Goal: Task Accomplishment & Management: Complete application form

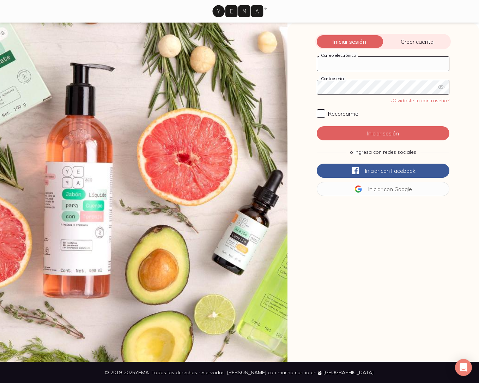
type input "[EMAIL_ADDRESS][DOMAIN_NAME]"
click at [319, 113] on input "Recordarme" at bounding box center [320, 113] width 8 height 8
checkbox input "true"
click at [374, 132] on button "Iniciar sesión" at bounding box center [382, 133] width 133 height 14
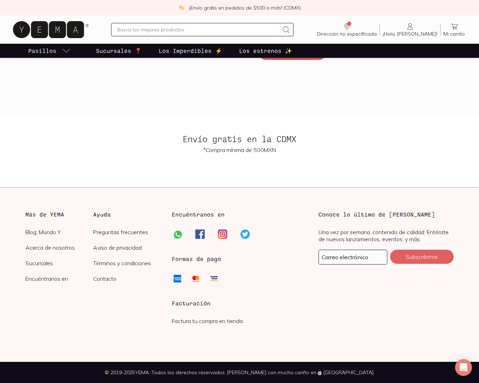
scroll to position [1623, 0]
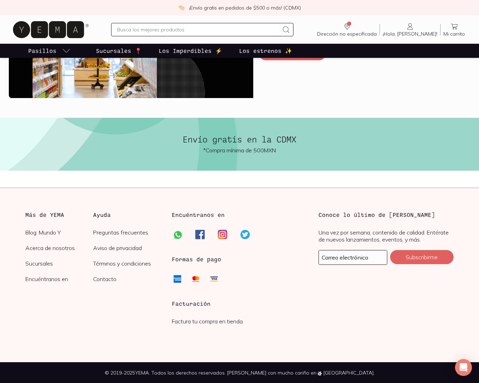
click at [278, 306] on h3 "Facturación" at bounding box center [239, 303] width 135 height 8
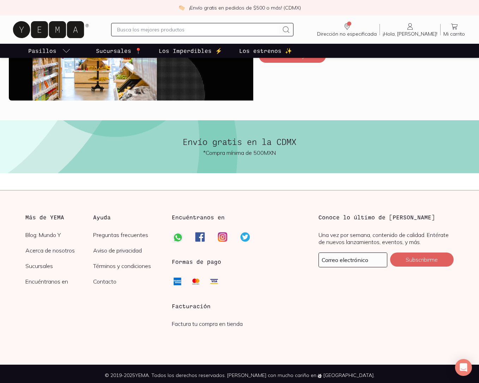
click at [192, 322] on link "Factura tu compra en tienda" at bounding box center [207, 323] width 71 height 7
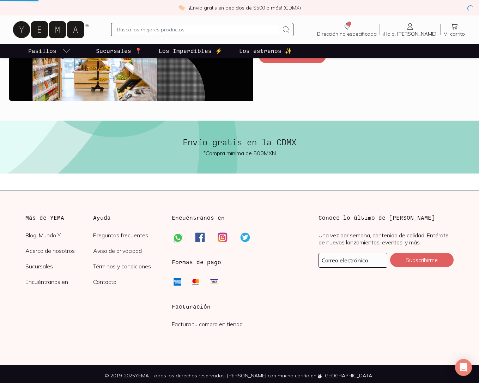
scroll to position [1620, 0]
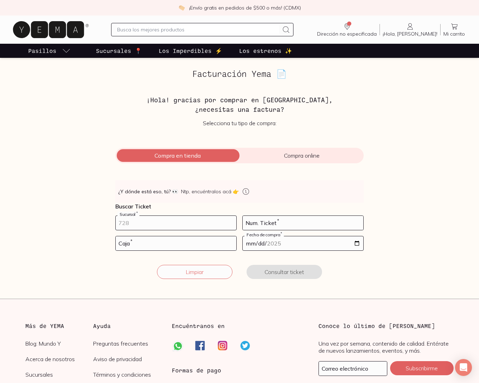
click at [166, 223] on input "number" at bounding box center [176, 223] width 121 height 14
type input "10002"
click at [311, 221] on input "number" at bounding box center [302, 223] width 121 height 14
type input "135"
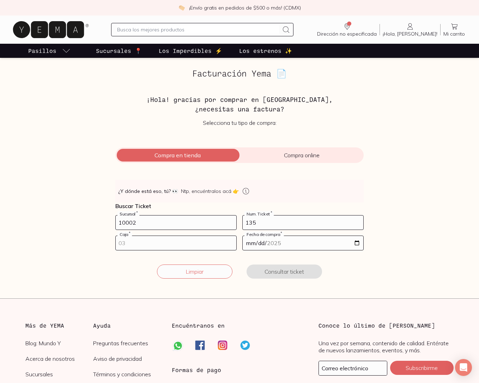
scroll to position [0, 0]
click at [172, 241] on input "number" at bounding box center [176, 243] width 121 height 14
type input "01"
click at [359, 243] on input "date" at bounding box center [302, 243] width 121 height 14
type input "[DATE]"
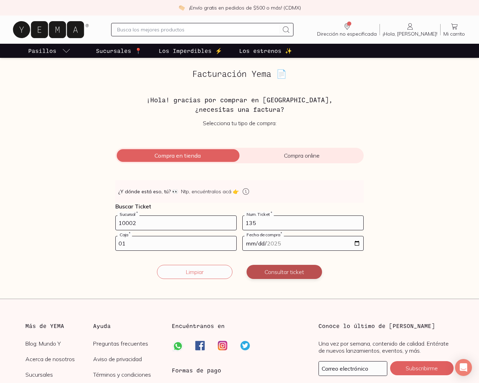
click at [296, 273] on button "Consultar ticket" at bounding box center [283, 272] width 75 height 14
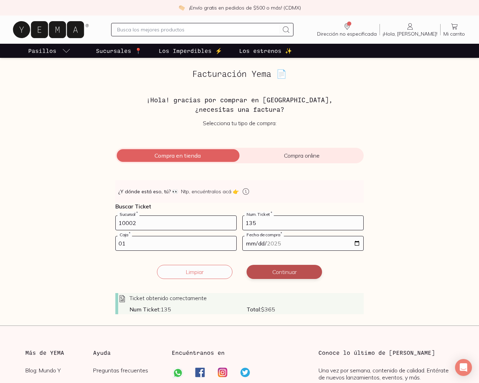
click at [291, 272] on button "Continuar" at bounding box center [283, 272] width 75 height 14
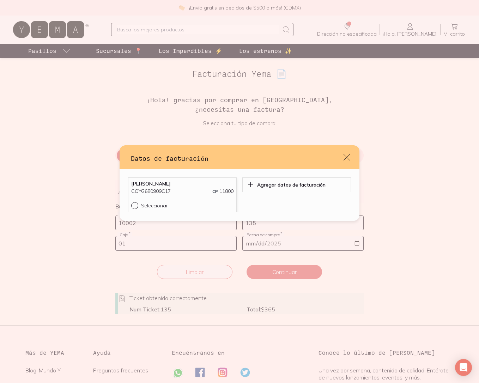
click at [136, 208] on div "default" at bounding box center [136, 205] width 10 height 7
click at [136, 208] on input "Seleccionar" at bounding box center [134, 205] width 6 height 6
radio input "true"
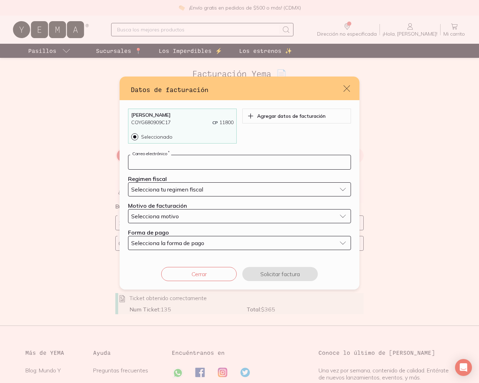
click at [171, 161] on input "default" at bounding box center [239, 162] width 222 height 14
click at [162, 161] on input "default" at bounding box center [239, 162] width 222 height 14
paste input "[EMAIL_ADDRESS][DOMAIN_NAME]"
type input "[EMAIL_ADDRESS][DOMAIN_NAME]"
click at [226, 187] on div "Selecciona tu regimen fiscal" at bounding box center [233, 189] width 205 height 7
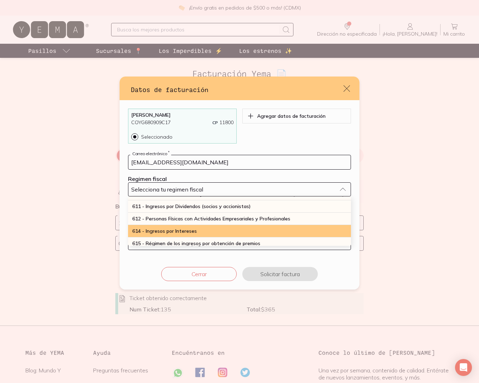
scroll to position [83, 0]
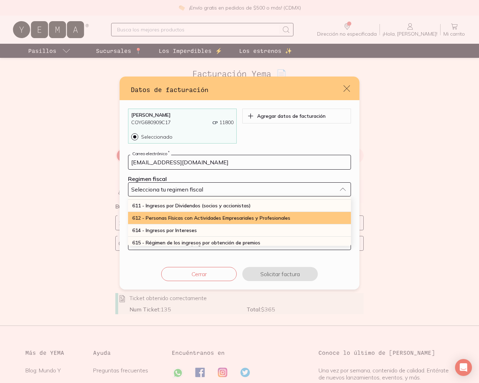
click at [181, 219] on span "612 - Personas Físicas con Actividades Empresariales y Profesionales" at bounding box center [211, 218] width 158 height 6
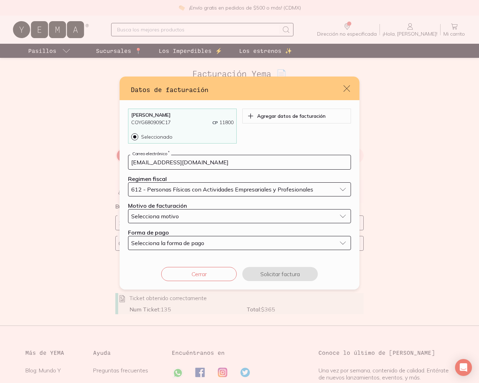
click at [187, 216] on div "Selecciona motivo" at bounding box center [233, 216] width 205 height 7
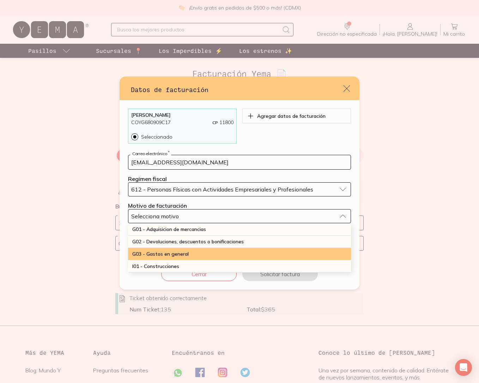
click at [166, 256] on span "G03 - Gastos en general" at bounding box center [160, 254] width 56 height 6
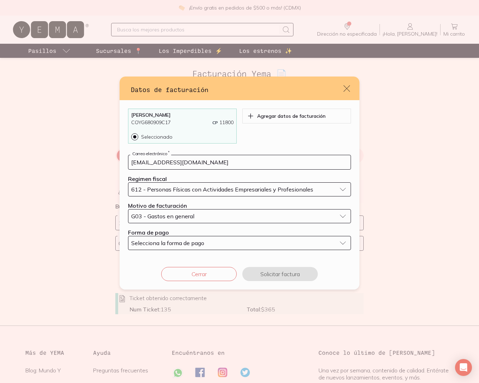
click at [214, 240] on div "Selecciona la forma de pago" at bounding box center [233, 242] width 205 height 7
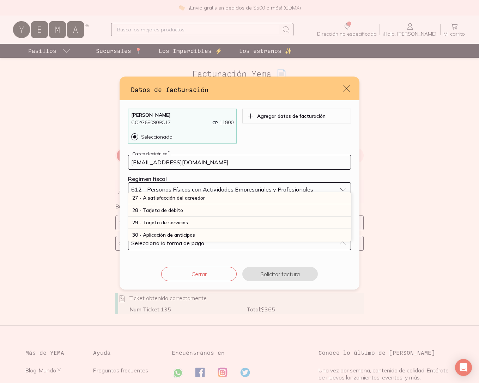
scroll to position [195, 0]
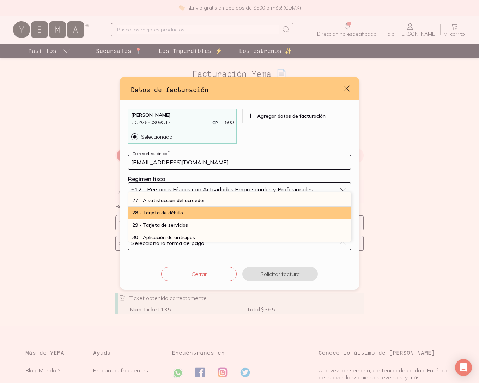
click at [185, 213] on div "28 - Tarjeta de débito" at bounding box center [239, 213] width 223 height 12
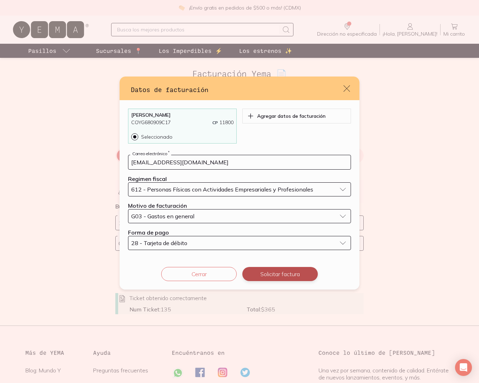
click at [286, 274] on button "Solicitar factura" at bounding box center [279, 274] width 75 height 14
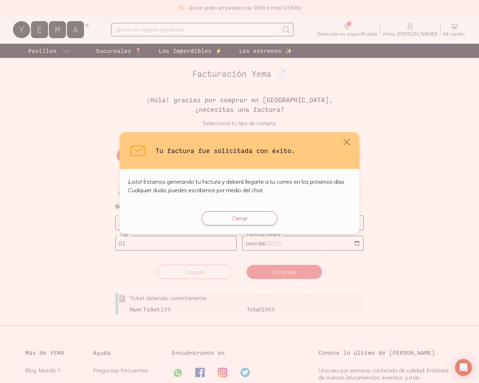
click at [239, 218] on button "Cerrar" at bounding box center [239, 218] width 75 height 14
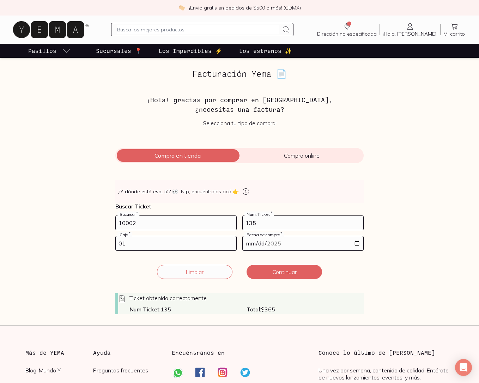
click at [265, 223] on input "135" at bounding box center [302, 223] width 121 height 14
click at [207, 275] on button "Limpiar" at bounding box center [194, 272] width 75 height 14
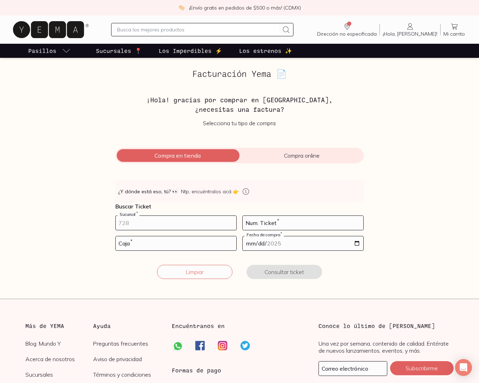
click at [202, 224] on input "number" at bounding box center [176, 223] width 121 height 14
type input "10002"
type input "70"
type input "01"
click at [356, 242] on input "date" at bounding box center [302, 243] width 121 height 14
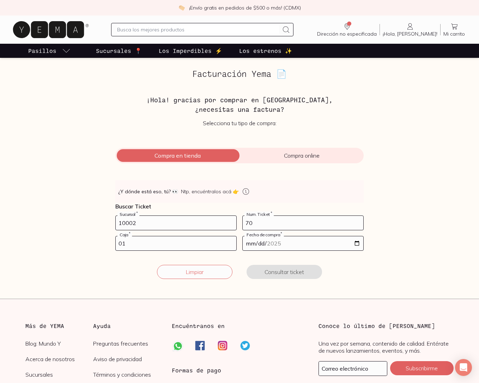
type input "[DATE]"
click at [292, 273] on button "Consultar ticket" at bounding box center [283, 272] width 75 height 14
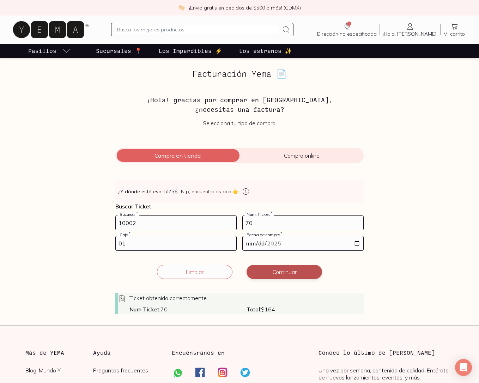
click at [287, 273] on button "Continuar" at bounding box center [283, 272] width 75 height 14
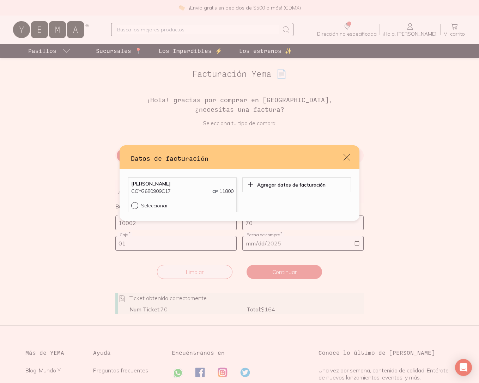
click at [136, 207] on input "Seleccionar" at bounding box center [134, 205] width 6 height 6
radio input "true"
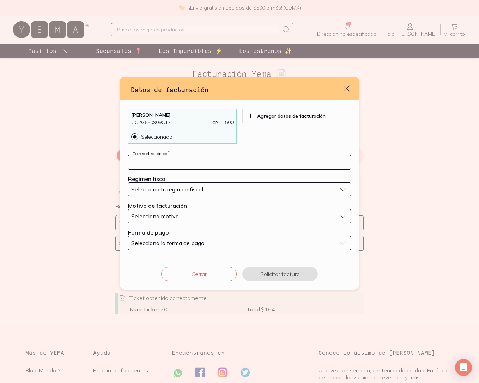
click at [186, 161] on input "default" at bounding box center [239, 162] width 222 height 14
paste input "[EMAIL_ADDRESS][DOMAIN_NAME]"
type input "[EMAIL_ADDRESS][DOMAIN_NAME]"
click at [179, 188] on span "Selecciona tu regimen fiscal" at bounding box center [167, 189] width 72 height 7
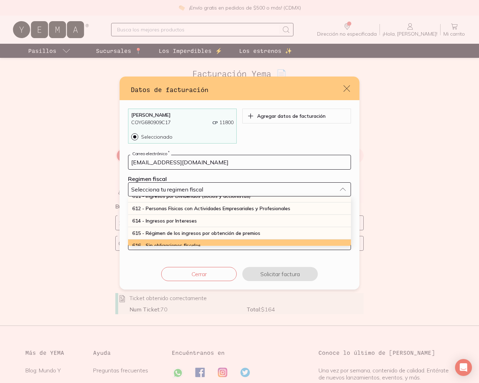
scroll to position [91, 0]
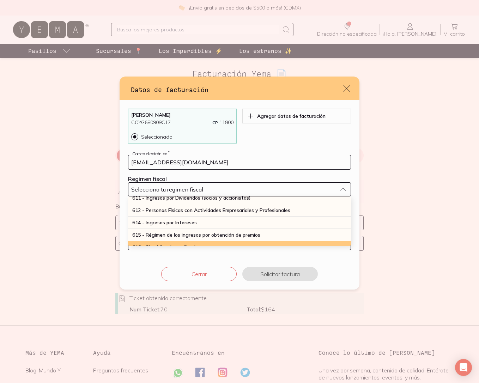
click at [175, 205] on div "612 - Personas Físicas con Actividades Empresariales y Profesionales" at bounding box center [239, 210] width 223 height 12
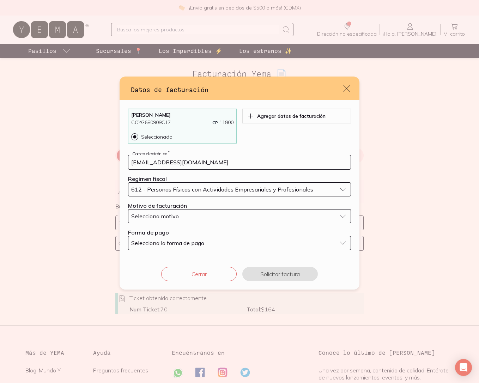
click at [177, 215] on span "Selecciona motivo" at bounding box center [155, 216] width 48 height 7
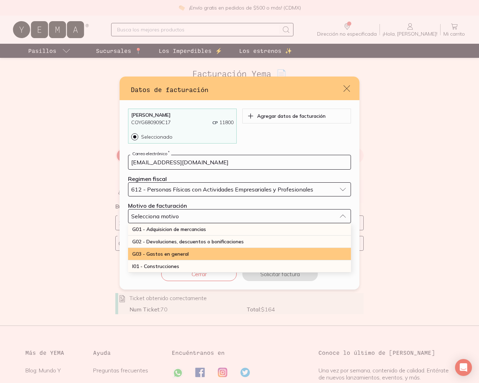
click at [173, 258] on div "G03 - Gastos en general" at bounding box center [239, 254] width 223 height 12
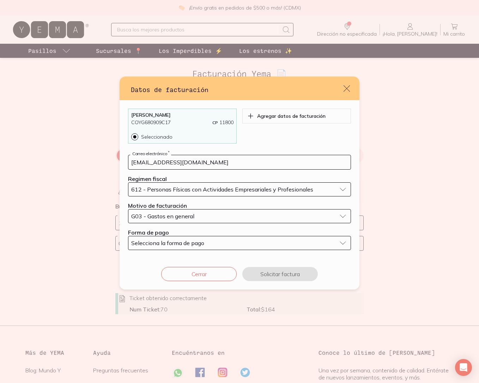
click at [198, 241] on span "Selecciona la forma de pago" at bounding box center [167, 242] width 73 height 7
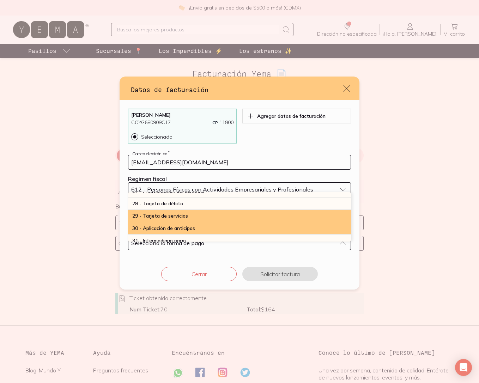
scroll to position [200, 0]
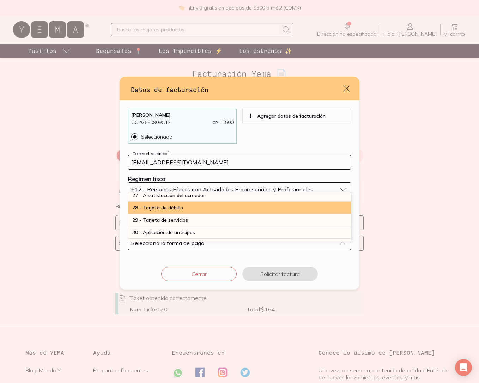
click at [190, 208] on div "28 - Tarjeta de débito" at bounding box center [239, 208] width 223 height 12
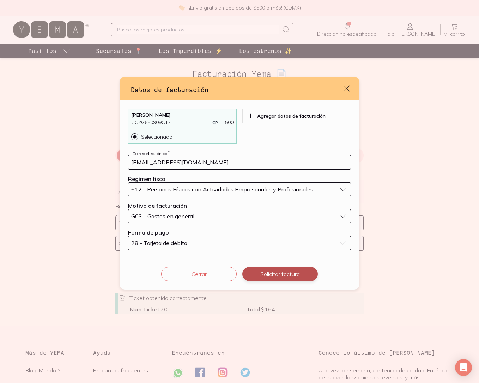
click at [282, 272] on button "Solicitar factura" at bounding box center [279, 274] width 75 height 14
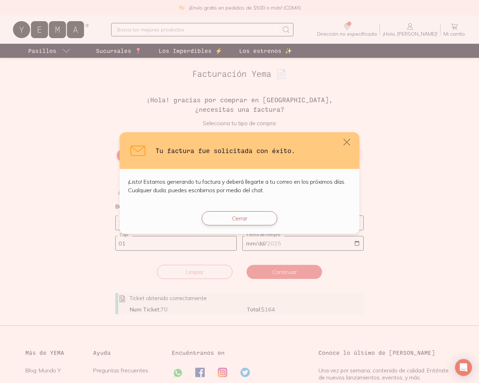
click at [254, 220] on button "Cerrar" at bounding box center [239, 218] width 75 height 14
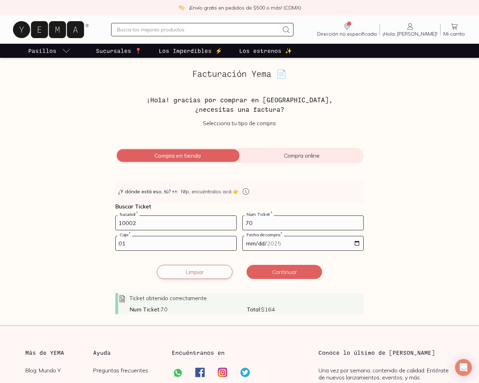
click at [203, 272] on button "Limpiar" at bounding box center [194, 272] width 75 height 14
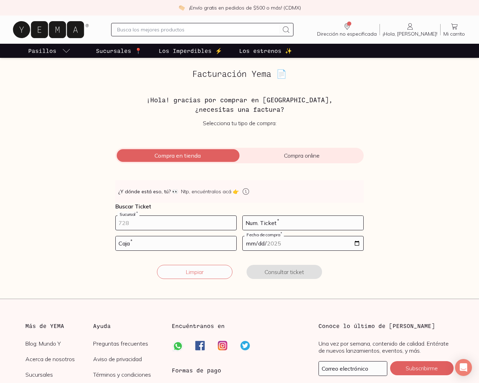
click at [149, 223] on input "number" at bounding box center [176, 223] width 121 height 14
type input "10002"
type input "85"
click at [152, 240] on input "number" at bounding box center [176, 243] width 121 height 14
type input "02"
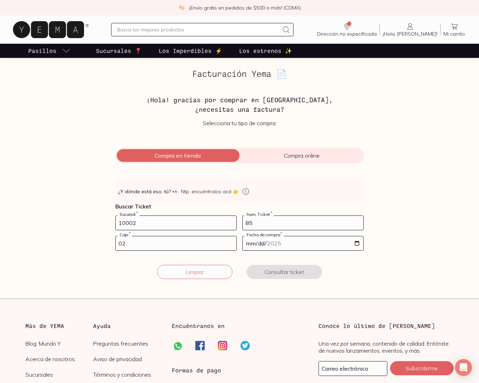
click at [357, 243] on input "date" at bounding box center [302, 243] width 121 height 14
type input "[DATE]"
click at [292, 273] on button "Consultar ticket" at bounding box center [283, 272] width 75 height 14
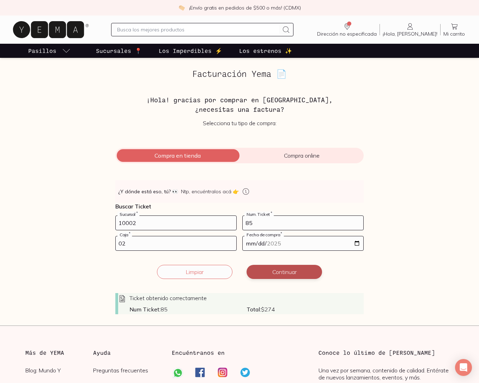
click at [291, 273] on button "Continuar" at bounding box center [283, 272] width 75 height 14
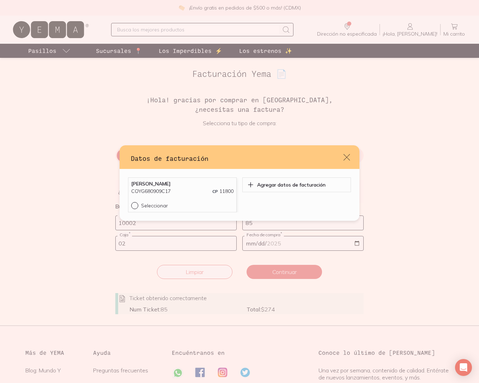
click at [136, 206] on div "default" at bounding box center [136, 205] width 10 height 7
click at [136, 206] on input "Seleccionar" at bounding box center [134, 205] width 6 height 6
radio input "true"
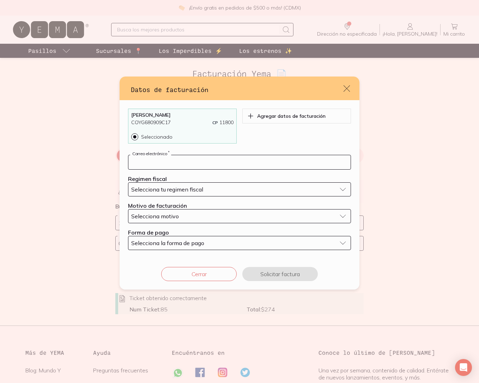
click at [157, 163] on input "default" at bounding box center [239, 162] width 222 height 14
paste input "[EMAIL_ADDRESS][DOMAIN_NAME]"
type input "[EMAIL_ADDRESS][DOMAIN_NAME]"
click at [164, 188] on span "Selecciona tu regimen fiscal" at bounding box center [167, 189] width 72 height 7
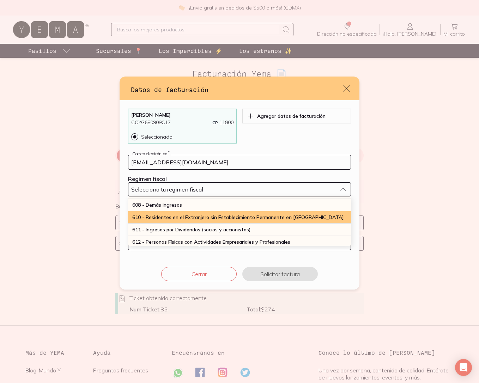
scroll to position [64, 0]
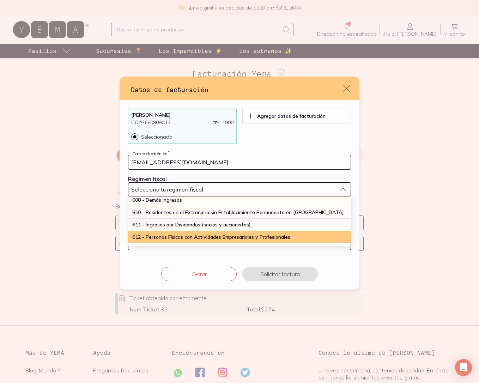
click at [160, 238] on span "612 - Personas Físicas con Actividades Empresariales y Profesionales" at bounding box center [211, 237] width 158 height 6
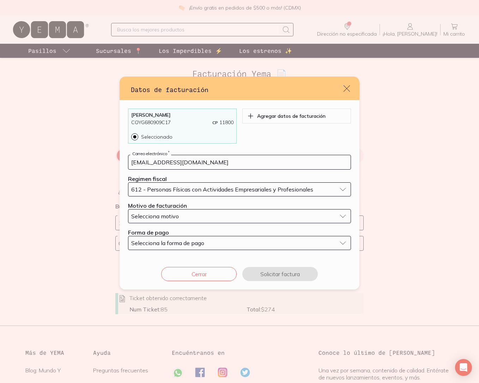
click at [170, 216] on span "Selecciona motivo" at bounding box center [155, 216] width 48 height 7
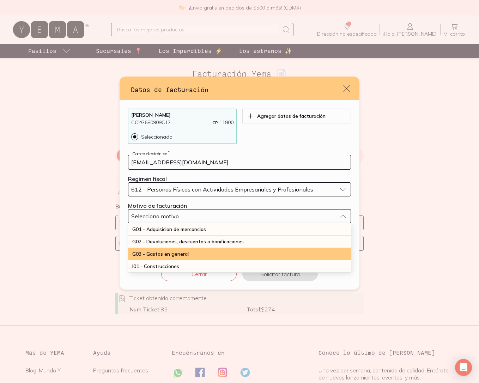
click at [165, 253] on span "G03 - Gastos en general" at bounding box center [160, 254] width 56 height 6
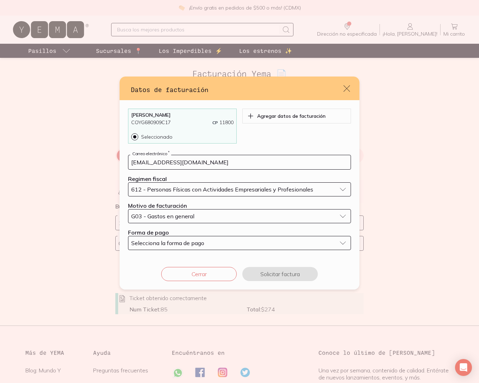
click at [168, 245] on span "Selecciona la forma de pago" at bounding box center [167, 242] width 73 height 7
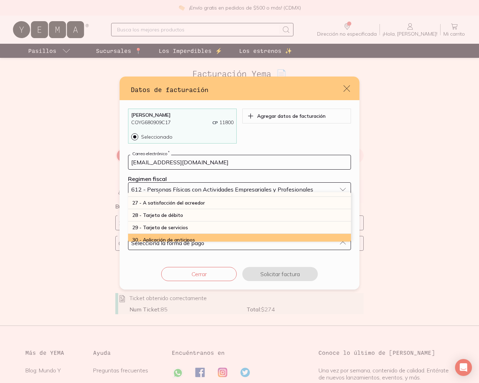
scroll to position [192, 0]
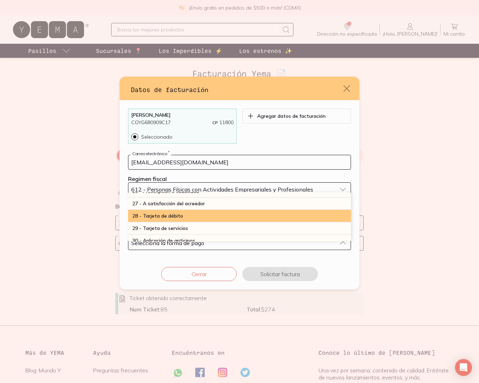
click at [165, 216] on span "28 - Tarjeta de débito" at bounding box center [157, 216] width 51 height 6
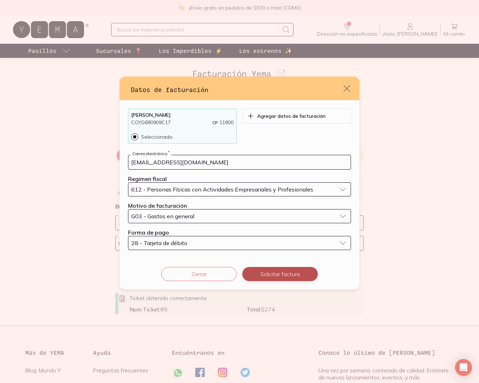
click at [278, 269] on button "Solicitar factura" at bounding box center [279, 274] width 75 height 14
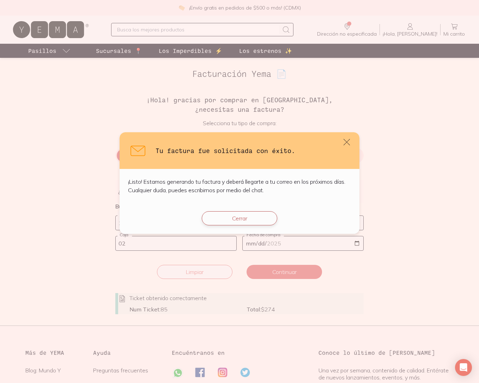
click at [246, 215] on button "Cerrar" at bounding box center [239, 218] width 75 height 14
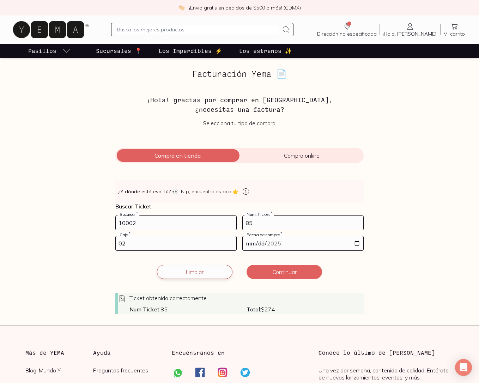
click at [212, 276] on button "Limpiar" at bounding box center [194, 272] width 75 height 14
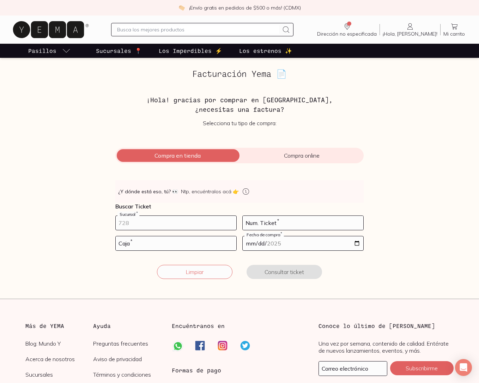
click at [145, 223] on input "number" at bounding box center [176, 223] width 121 height 14
type input "10002"
type input "101"
type input "02"
click at [362, 244] on input "date" at bounding box center [302, 243] width 121 height 14
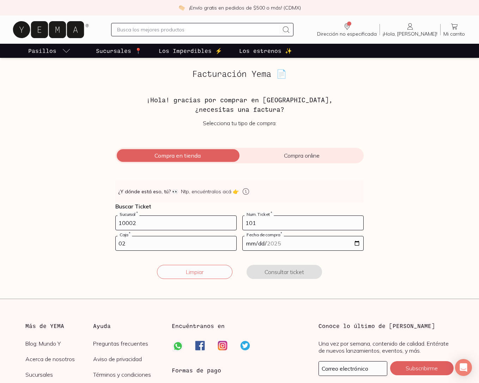
click at [356, 245] on input "date" at bounding box center [302, 243] width 121 height 14
type input "[DATE]"
click at [284, 276] on button "Consultar ticket" at bounding box center [283, 272] width 75 height 14
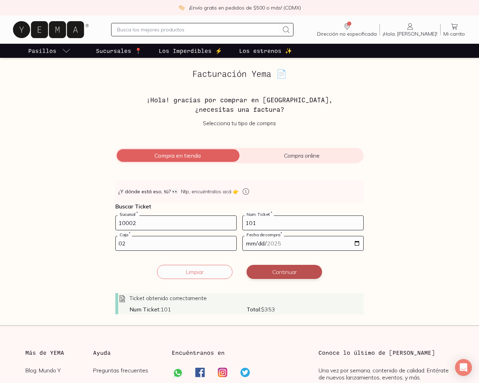
click at [284, 275] on button "Continuar" at bounding box center [283, 272] width 75 height 14
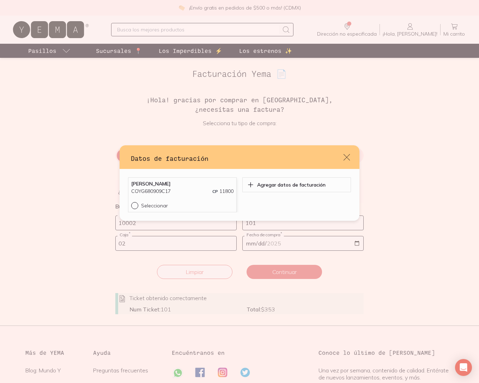
click at [133, 204] on input "Seleccionar" at bounding box center [134, 205] width 6 height 6
radio input "true"
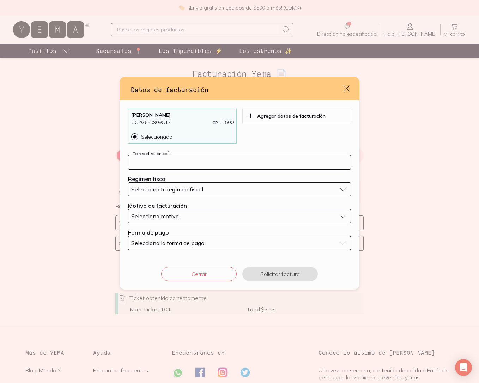
click at [169, 163] on input "default" at bounding box center [239, 162] width 222 height 14
paste input "[EMAIL_ADDRESS][DOMAIN_NAME]"
type input "[EMAIL_ADDRESS][DOMAIN_NAME]"
click at [174, 190] on span "Selecciona tu regimen fiscal" at bounding box center [167, 189] width 72 height 7
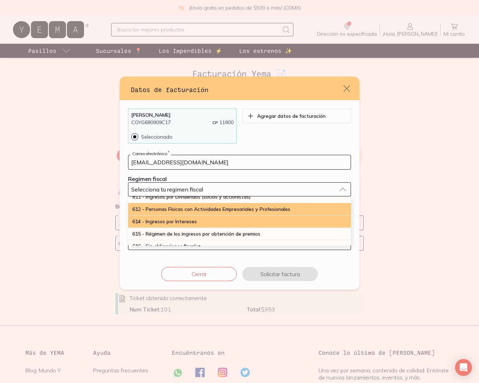
scroll to position [86, 0]
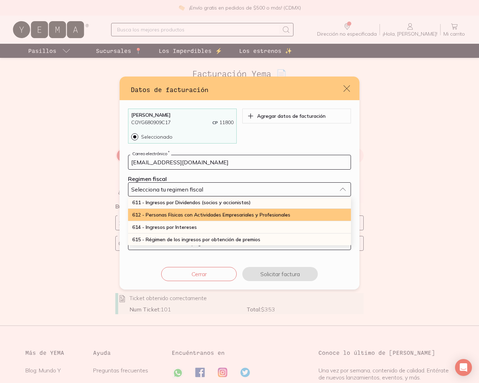
click at [172, 211] on span "612 - Personas Físicas con Actividades Empresariales y Profesionales" at bounding box center [211, 214] width 158 height 6
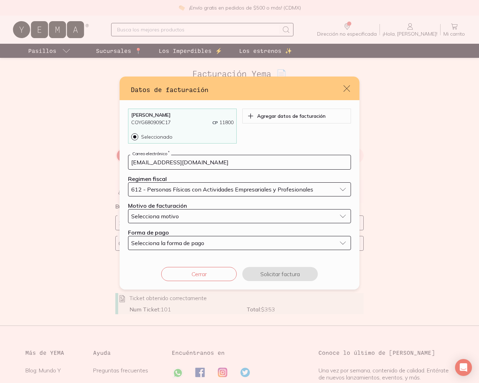
click at [172, 214] on span "Selecciona motivo" at bounding box center [155, 216] width 48 height 7
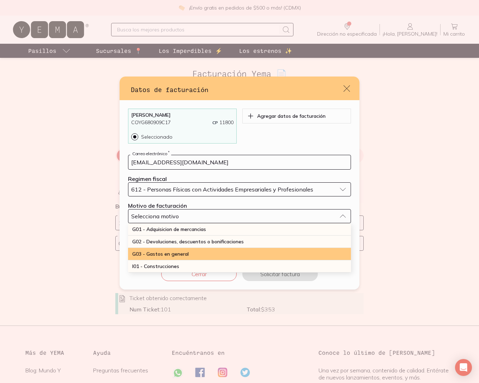
click at [168, 251] on span "G03 - Gastos en general" at bounding box center [160, 254] width 56 height 6
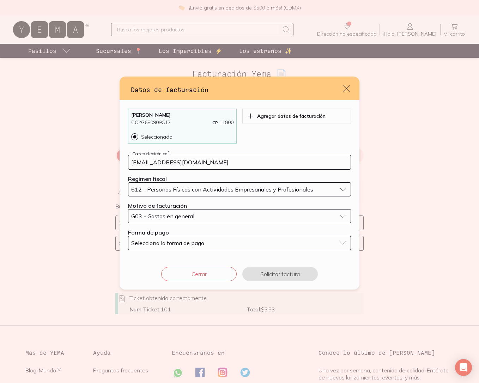
click at [208, 245] on div "Selecciona la forma de pago" at bounding box center [233, 242] width 205 height 7
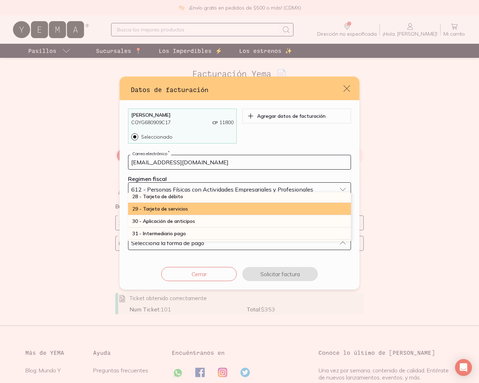
scroll to position [196, 0]
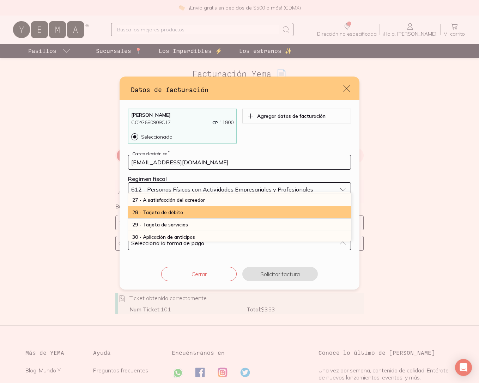
click at [179, 214] on span "28 - Tarjeta de débito" at bounding box center [157, 212] width 51 height 6
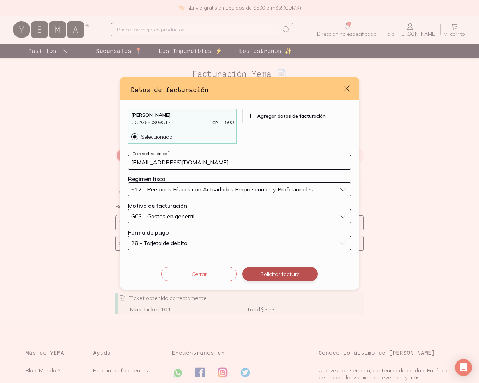
click at [296, 273] on button "Solicitar factura" at bounding box center [279, 274] width 75 height 14
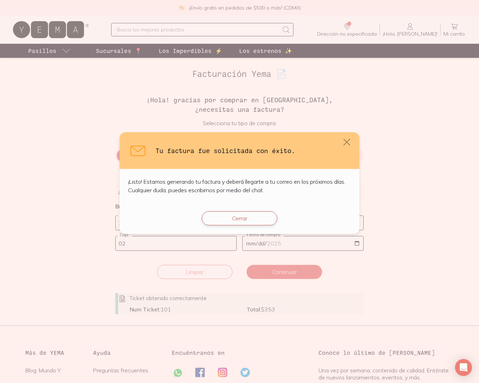
click at [246, 218] on button "Cerrar" at bounding box center [239, 218] width 75 height 14
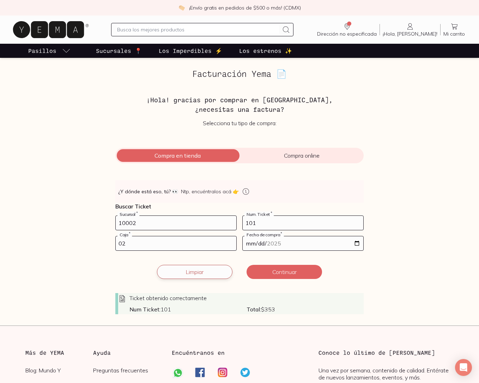
click at [191, 272] on button "Limpiar" at bounding box center [194, 272] width 75 height 14
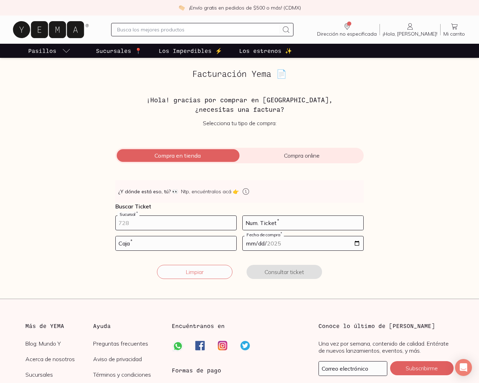
click at [161, 221] on input "number" at bounding box center [176, 223] width 121 height 14
type input "10002"
type input "5"
type input "02"
click at [358, 244] on input "date" at bounding box center [302, 243] width 121 height 14
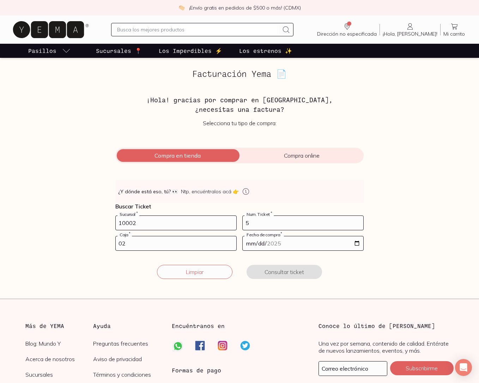
type input "[DATE]"
click at [289, 272] on button "Consultar ticket" at bounding box center [283, 272] width 75 height 14
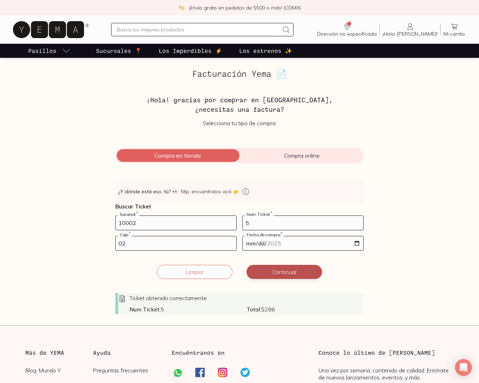
click at [288, 273] on button "Continuar" at bounding box center [283, 272] width 75 height 14
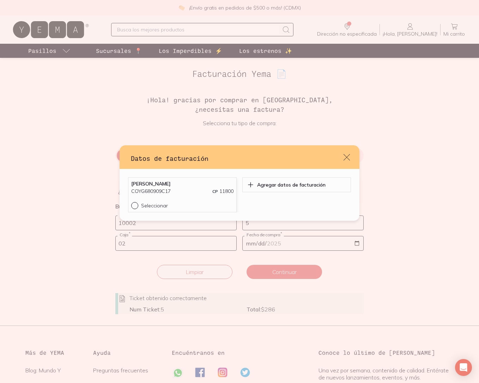
click at [135, 204] on input "Seleccionar" at bounding box center [134, 205] width 6 height 6
radio input "true"
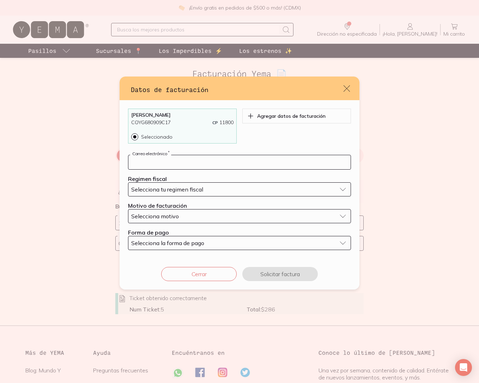
click at [192, 161] on input "default" at bounding box center [239, 162] width 222 height 14
paste input "[EMAIL_ADDRESS][DOMAIN_NAME]"
type input "[EMAIL_ADDRESS][DOMAIN_NAME]"
click at [195, 189] on span "Selecciona tu regimen fiscal" at bounding box center [167, 189] width 72 height 7
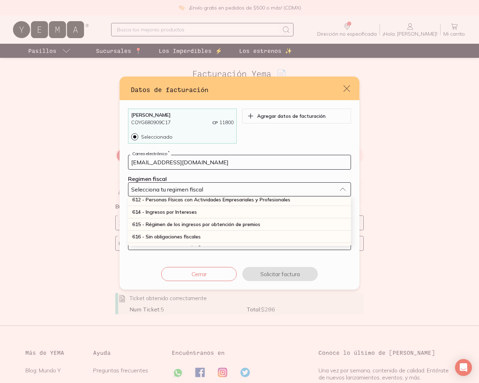
scroll to position [88, 0]
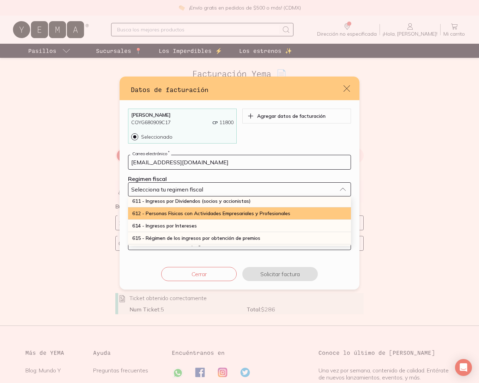
click at [176, 210] on span "612 - Personas Físicas con Actividades Empresariales y Profesionales" at bounding box center [211, 213] width 158 height 6
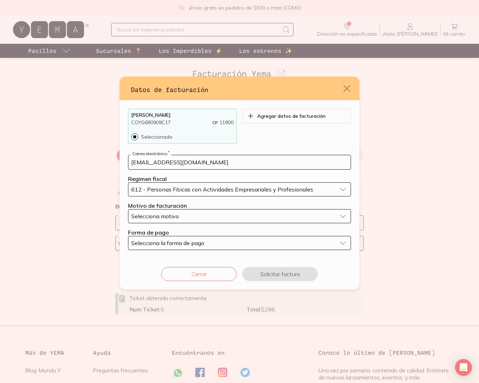
click at [187, 218] on div "Selecciona motivo" at bounding box center [233, 216] width 205 height 7
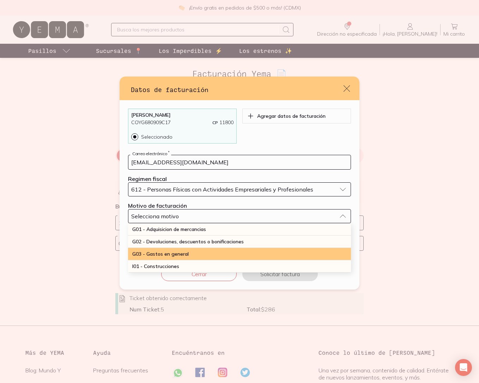
click at [171, 253] on span "G03 - Gastos en general" at bounding box center [160, 254] width 56 height 6
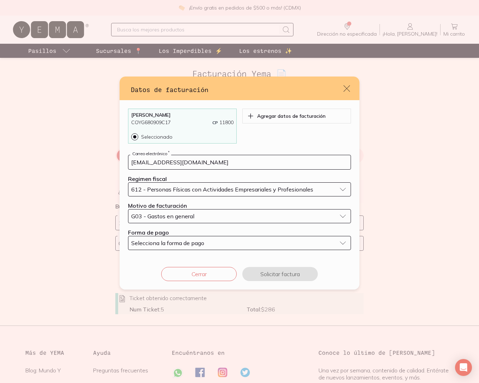
click at [179, 244] on span "Selecciona la forma de pago" at bounding box center [167, 242] width 73 height 7
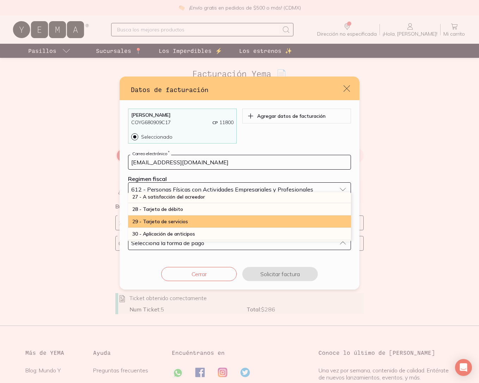
scroll to position [189, 0]
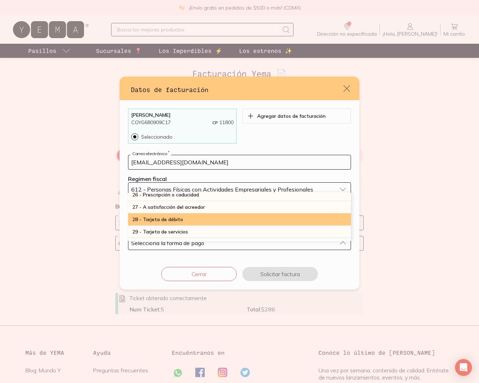
click at [168, 221] on span "28 - Tarjeta de débito" at bounding box center [157, 219] width 51 height 6
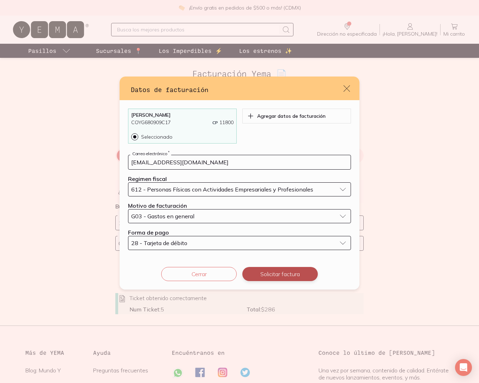
click at [294, 275] on button "Solicitar factura" at bounding box center [279, 274] width 75 height 14
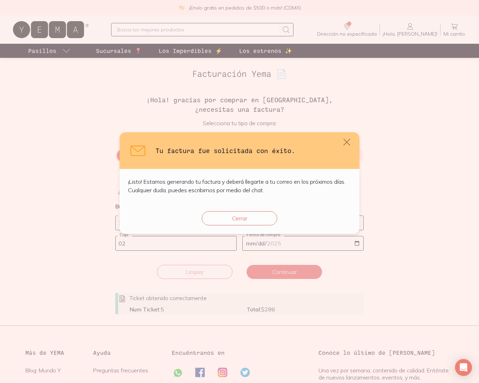
click at [246, 219] on button "Cerrar" at bounding box center [239, 218] width 75 height 14
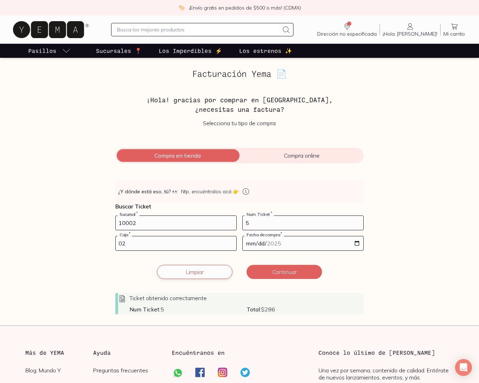
click at [208, 274] on button "Limpiar" at bounding box center [194, 272] width 75 height 14
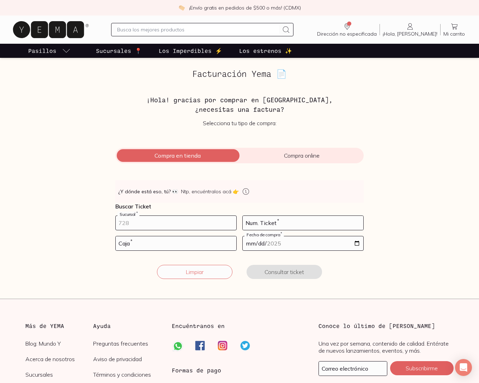
click at [177, 223] on input "number" at bounding box center [176, 223] width 121 height 14
type input "10002"
type input "77"
type input "01"
click at [358, 240] on input "date" at bounding box center [302, 243] width 121 height 14
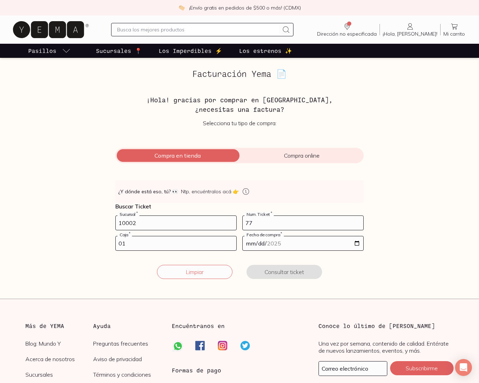
click at [356, 245] on input "date" at bounding box center [302, 243] width 121 height 14
type input "[DATE]"
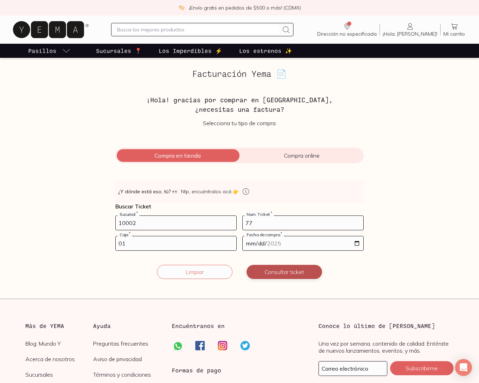
click at [290, 272] on button "Consultar ticket" at bounding box center [283, 272] width 75 height 14
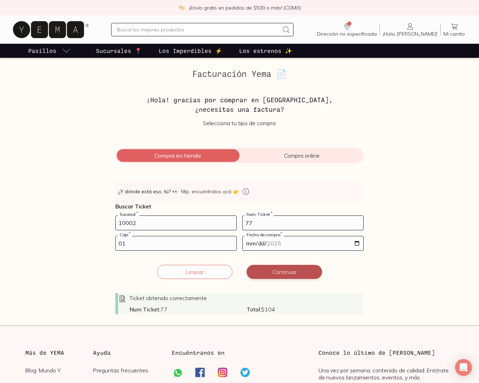
click at [290, 273] on button "Continuar" at bounding box center [283, 272] width 75 height 14
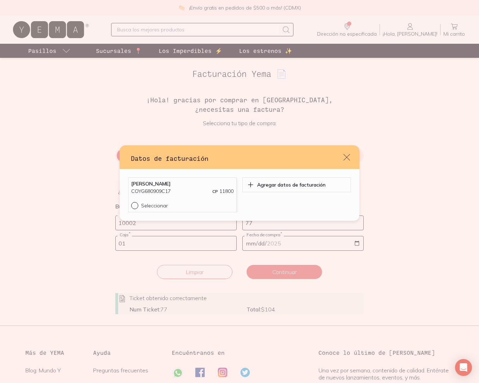
click at [136, 206] on div "default" at bounding box center [136, 205] width 10 height 7
click at [136, 206] on input "Seleccionar" at bounding box center [134, 205] width 6 height 6
radio input "true"
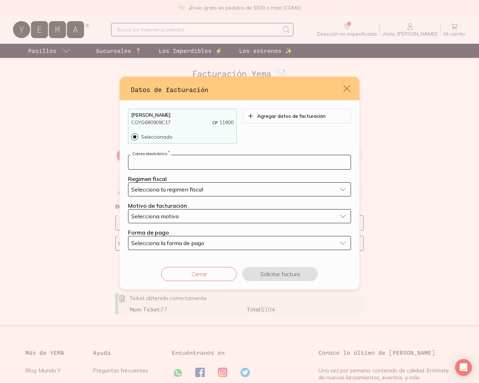
click at [153, 162] on input "default" at bounding box center [239, 162] width 222 height 14
paste input "[EMAIL_ADDRESS][DOMAIN_NAME]"
type input "[EMAIL_ADDRESS][DOMAIN_NAME]"
click at [168, 189] on span "Selecciona tu regimen fiscal" at bounding box center [167, 189] width 72 height 7
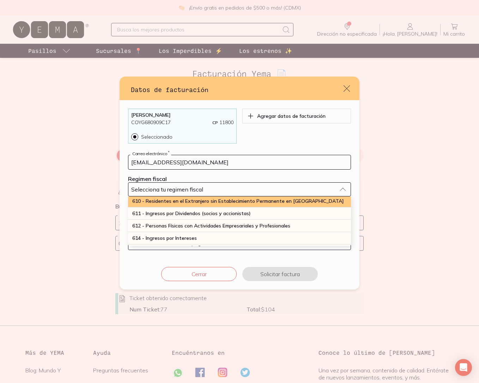
scroll to position [78, 0]
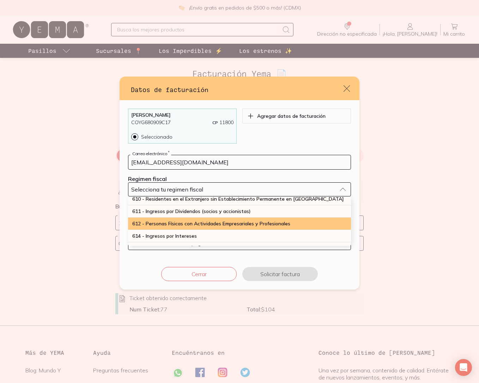
click at [164, 221] on span "612 - Personas Físicas con Actividades Empresariales y Profesionales" at bounding box center [211, 223] width 158 height 6
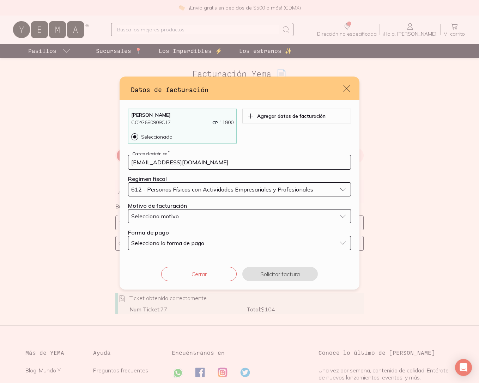
click at [188, 216] on div "Selecciona motivo" at bounding box center [233, 216] width 205 height 7
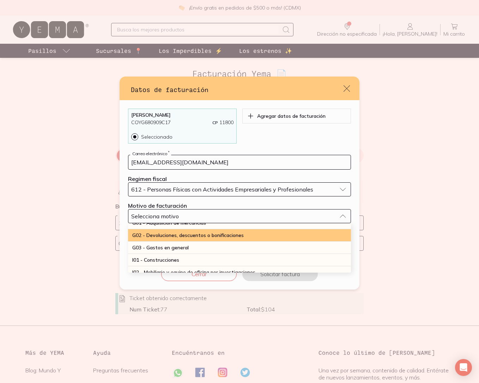
scroll to position [7, 0]
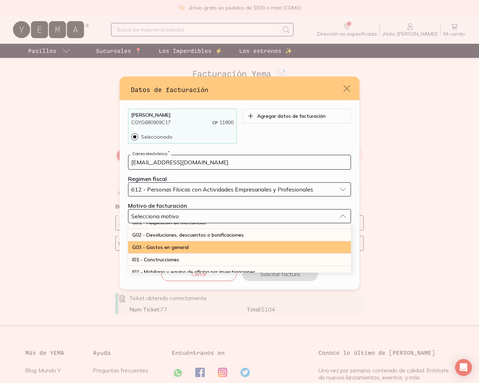
click at [184, 247] on span "G03 - Gastos en general" at bounding box center [160, 247] width 56 height 6
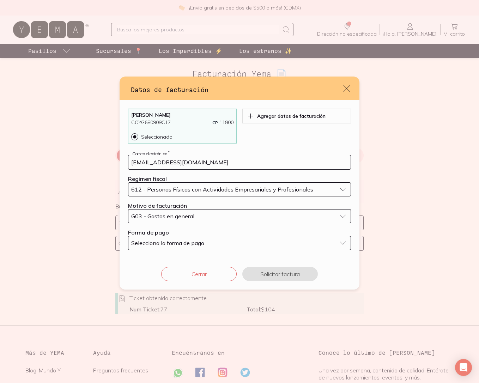
click at [269, 245] on div "Selecciona la forma de pago" at bounding box center [233, 242] width 205 height 7
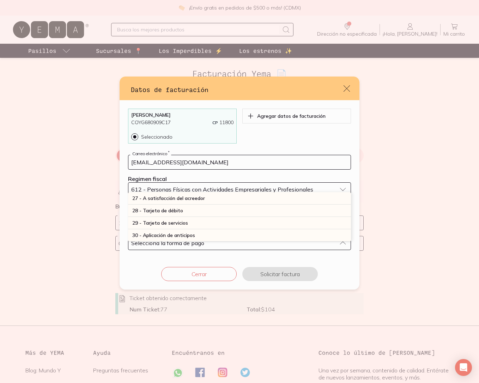
scroll to position [192, 0]
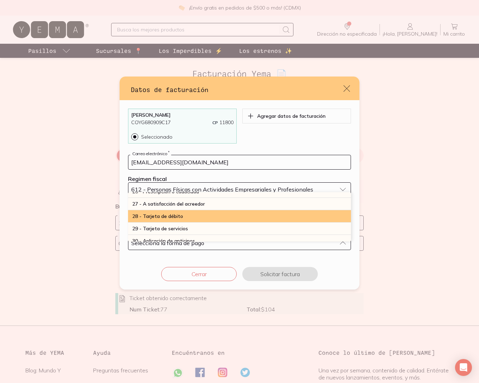
click at [179, 217] on span "28 - Tarjeta de débito" at bounding box center [157, 216] width 51 height 6
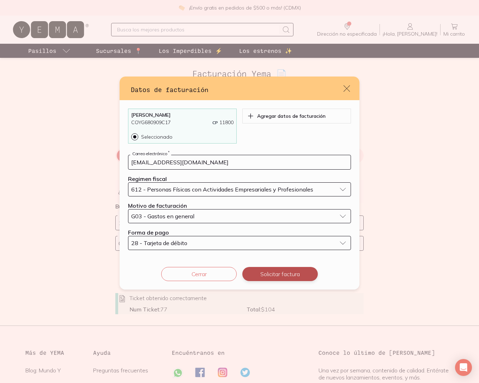
click at [273, 274] on button "Solicitar factura" at bounding box center [279, 274] width 75 height 14
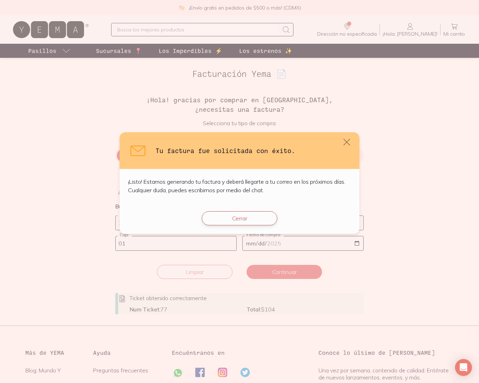
click at [251, 220] on button "Cerrar" at bounding box center [239, 218] width 75 height 14
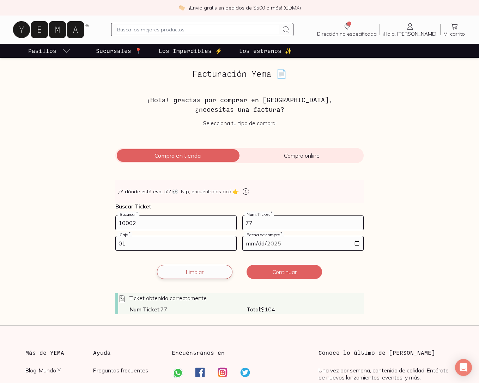
click at [201, 271] on button "Limpiar" at bounding box center [194, 272] width 75 height 14
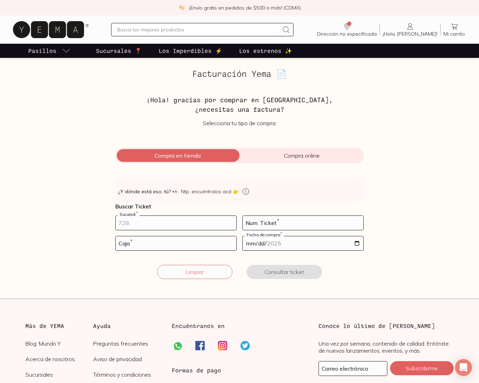
click at [193, 225] on input "number" at bounding box center [176, 223] width 121 height 14
type input "10002"
type input "62"
type input "02"
click at [356, 242] on input "date" at bounding box center [302, 243] width 121 height 14
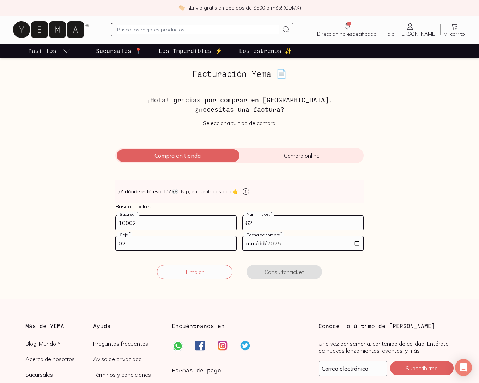
type input "[DATE]"
click at [303, 272] on button "Consultar ticket" at bounding box center [283, 272] width 75 height 14
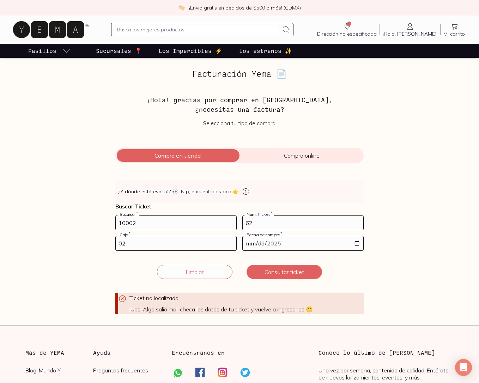
click at [132, 224] on input "10002" at bounding box center [176, 223] width 121 height 14
click at [263, 224] on input "62" at bounding box center [302, 223] width 121 height 14
click at [130, 244] on input "02" at bounding box center [176, 243] width 121 height 14
drag, startPoint x: 132, startPoint y: 244, endPoint x: 79, endPoint y: 245, distance: 53.2
click at [79, 245] on div "Facturación Yema 📄 ¡Hola! gracias por comprar en [GEOGRAPHIC_DATA], ¿necesitas …" at bounding box center [239, 191] width 479 height 245
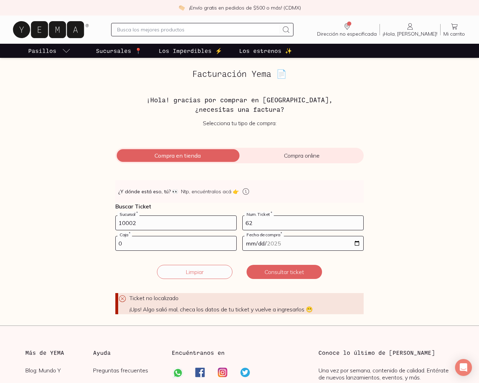
type input "02"
click at [358, 243] on input "[DATE]" at bounding box center [302, 243] width 121 height 14
click at [414, 274] on div "Facturación Yema 📄 ¡Hola! gracias por comprar en [GEOGRAPHIC_DATA], ¿necesitas …" at bounding box center [239, 191] width 479 height 245
click at [275, 269] on button "Consultar ticket" at bounding box center [283, 272] width 75 height 14
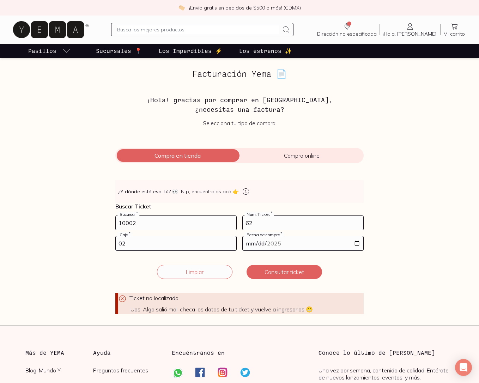
click at [143, 225] on input "10002" at bounding box center [176, 223] width 121 height 14
drag, startPoint x: 130, startPoint y: 224, endPoint x: 103, endPoint y: 222, distance: 27.5
click at [103, 222] on div "Facturación Yema 📄 ¡Hola! gracias por comprar en [GEOGRAPHIC_DATA], ¿necesitas …" at bounding box center [239, 191] width 479 height 245
type input "10002"
click at [285, 273] on button "Consultar ticket" at bounding box center [283, 272] width 75 height 14
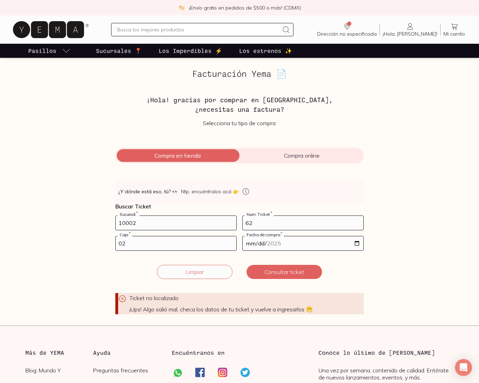
drag, startPoint x: 265, startPoint y: 223, endPoint x: 239, endPoint y: 223, distance: 26.4
click at [239, 223] on form "10002 Sucursal * 62 Num. Ticket * 02 Caja * [DATE] Fecha de compra * Ticket no …" at bounding box center [239, 264] width 248 height 99
type input "74"
drag, startPoint x: 153, startPoint y: 246, endPoint x: 148, endPoint y: 244, distance: 4.9
click at [152, 246] on input "02" at bounding box center [176, 243] width 121 height 14
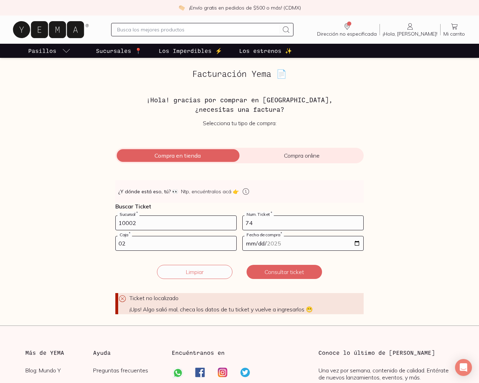
drag, startPoint x: 148, startPoint y: 244, endPoint x: 76, endPoint y: 242, distance: 72.3
click at [76, 242] on div "Facturación Yema 📄 ¡Hola! gracias por comprar en [GEOGRAPHIC_DATA], ¿necesitas …" at bounding box center [239, 191] width 479 height 245
type input "02"
click at [355, 241] on input "[DATE]" at bounding box center [302, 243] width 121 height 14
type input "[DATE]"
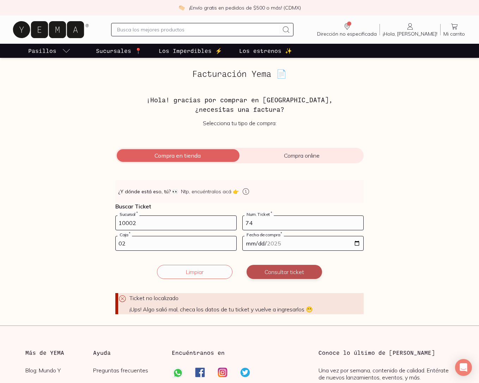
click at [300, 273] on button "Consultar ticket" at bounding box center [283, 272] width 75 height 14
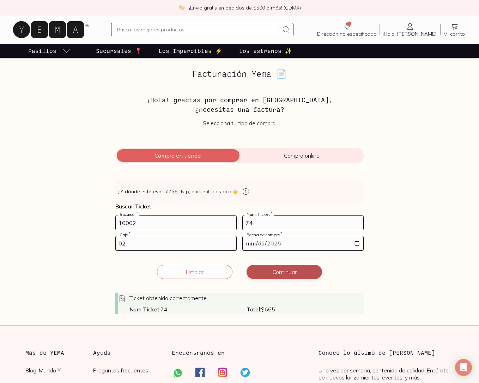
click at [300, 273] on button "Continuar" at bounding box center [283, 272] width 75 height 14
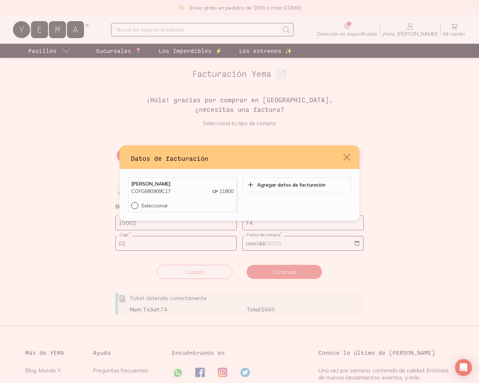
click at [135, 205] on input "Seleccionar" at bounding box center [134, 205] width 6 height 6
radio input "true"
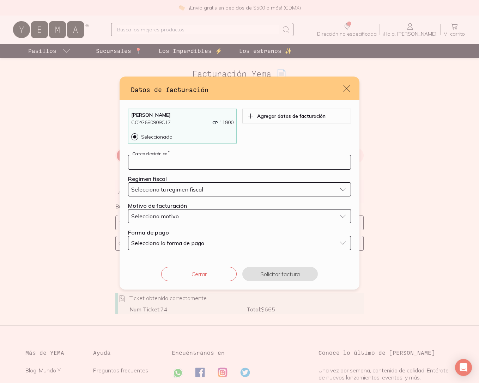
click at [155, 163] on input "default" at bounding box center [239, 162] width 222 height 14
paste input "[EMAIL_ADDRESS][DOMAIN_NAME]"
type input "[EMAIL_ADDRESS][DOMAIN_NAME]"
click at [161, 186] on span "Selecciona tu regimen fiscal" at bounding box center [167, 189] width 72 height 7
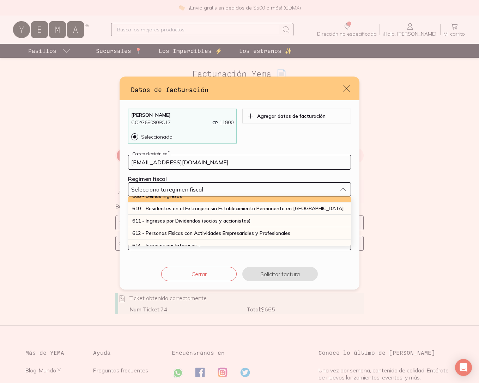
scroll to position [69, 0]
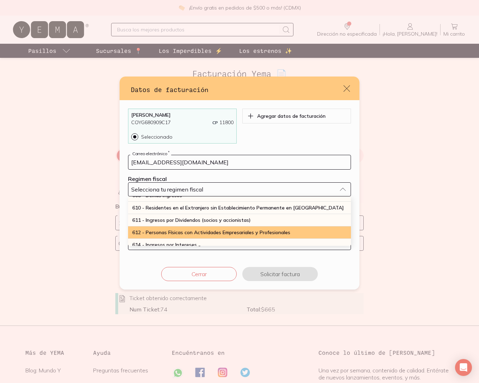
click at [159, 232] on span "612 - Personas Físicas con Actividades Empresariales y Profesionales" at bounding box center [211, 232] width 158 height 6
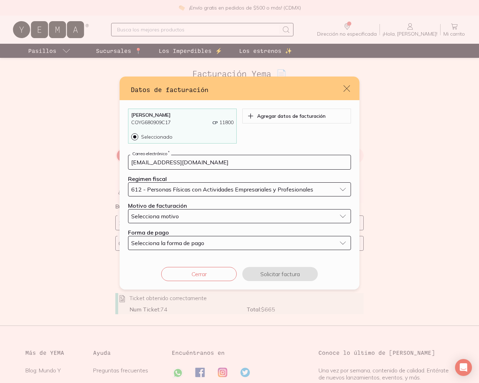
click at [177, 214] on span "Selecciona motivo" at bounding box center [155, 216] width 48 height 7
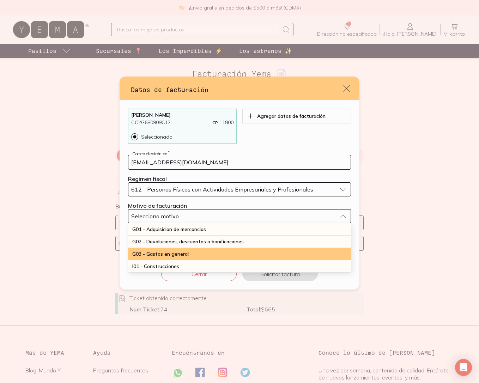
click at [171, 255] on span "G03 - Gastos en general" at bounding box center [160, 254] width 56 height 6
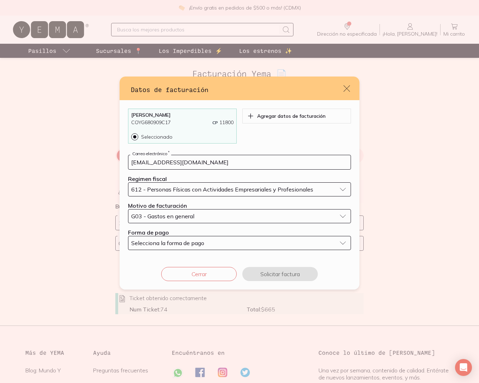
click at [196, 245] on span "Selecciona la forma de pago" at bounding box center [167, 242] width 73 height 7
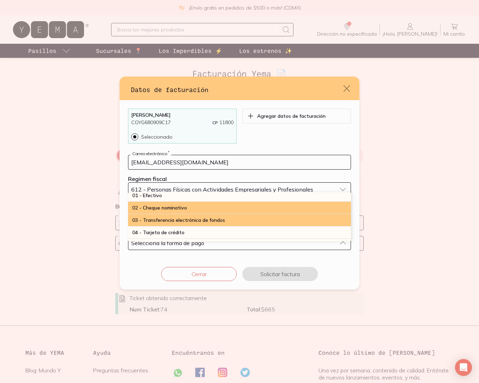
scroll to position [9, 0]
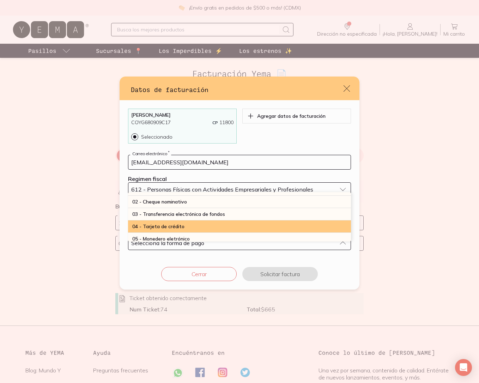
click at [178, 226] on span "04 - Tarjeta de crédito" at bounding box center [158, 226] width 52 height 6
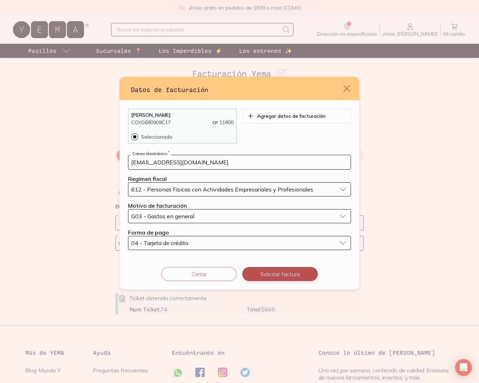
click at [282, 275] on button "Solicitar factura" at bounding box center [279, 274] width 75 height 14
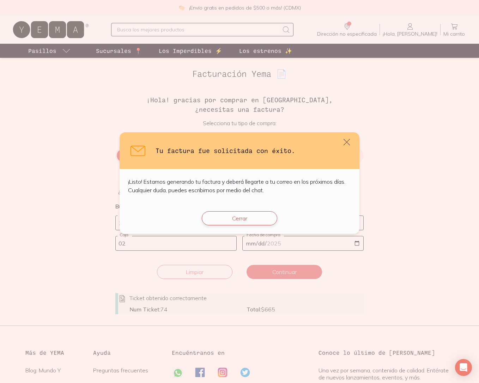
click at [240, 214] on button "Cerrar" at bounding box center [239, 218] width 75 height 14
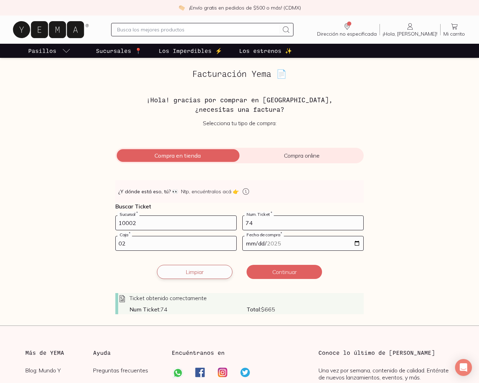
click at [210, 276] on button "Limpiar" at bounding box center [194, 272] width 75 height 14
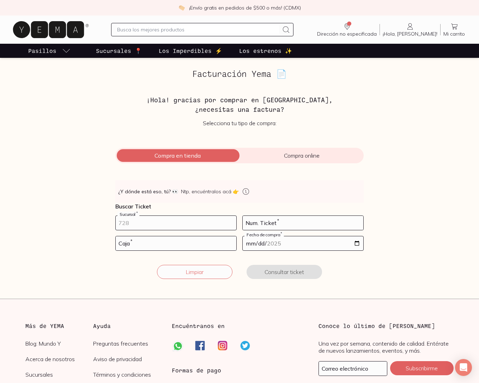
click at [172, 224] on input "number" at bounding box center [176, 223] width 121 height 14
type input "10002"
type input "14"
type input "02"
click at [356, 243] on input "date" at bounding box center [302, 243] width 121 height 14
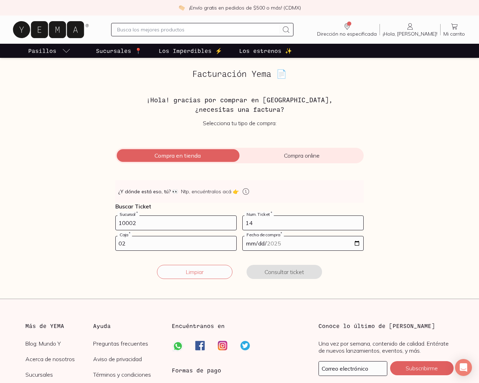
type input "[DATE]"
click at [293, 275] on button "Consultar ticket" at bounding box center [283, 272] width 75 height 14
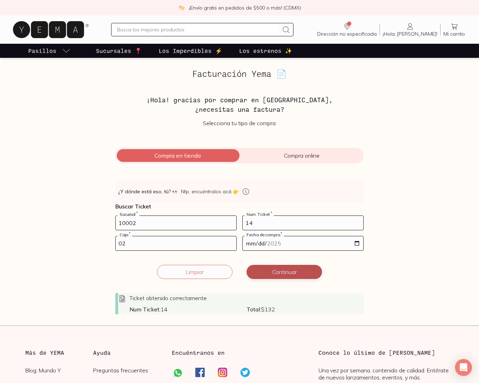
click at [292, 272] on button "Continuar" at bounding box center [283, 272] width 75 height 14
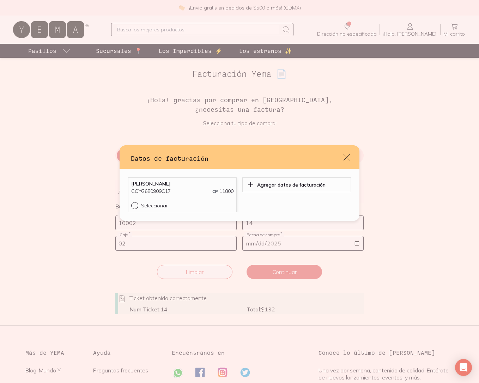
click at [135, 206] on input "Seleccionar" at bounding box center [134, 205] width 6 height 6
radio input "true"
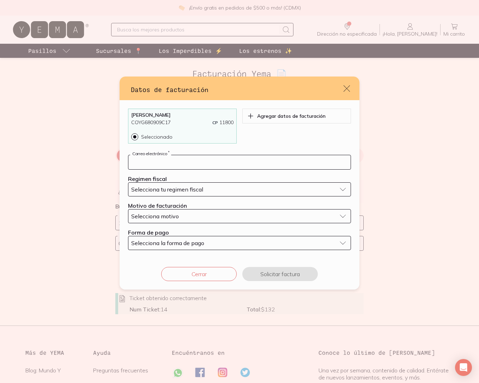
click at [172, 163] on input "default" at bounding box center [239, 162] width 222 height 14
paste input "[EMAIL_ADDRESS][DOMAIN_NAME]"
type input "[EMAIL_ADDRESS][DOMAIN_NAME]"
click at [171, 190] on span "Selecciona tu regimen fiscal" at bounding box center [167, 189] width 72 height 7
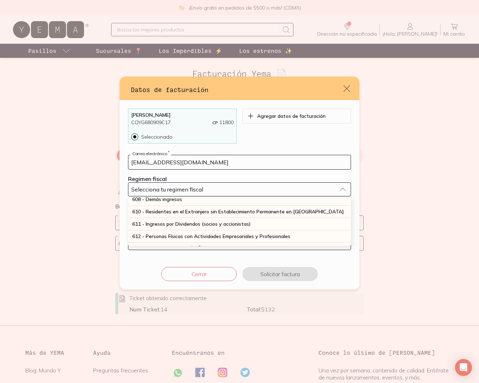
scroll to position [69, 0]
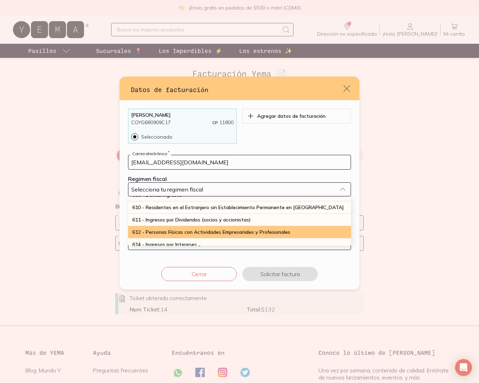
click at [164, 230] on span "612 - Personas Físicas con Actividades Empresariales y Profesionales" at bounding box center [211, 232] width 158 height 6
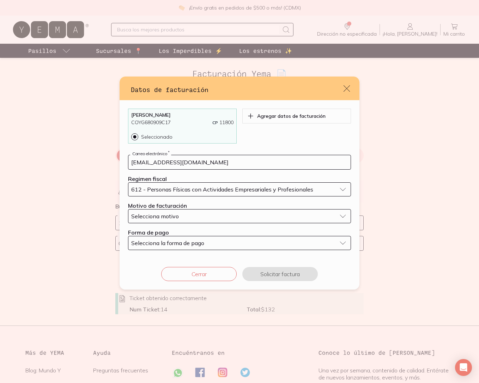
click at [195, 213] on div "Selecciona motivo" at bounding box center [233, 216] width 205 height 7
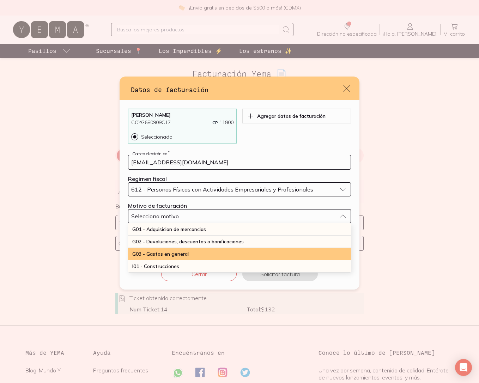
click at [177, 252] on span "G03 - Gastos en general" at bounding box center [160, 254] width 56 height 6
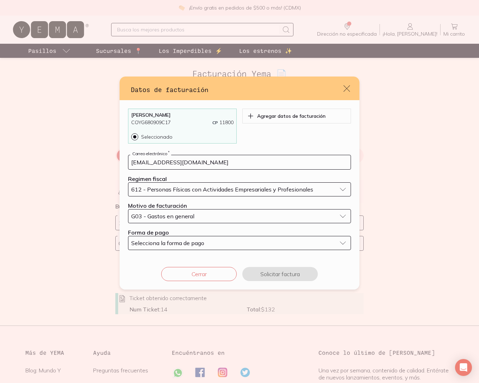
click at [180, 246] on button "Selecciona la forma de pago" at bounding box center [239, 243] width 223 height 14
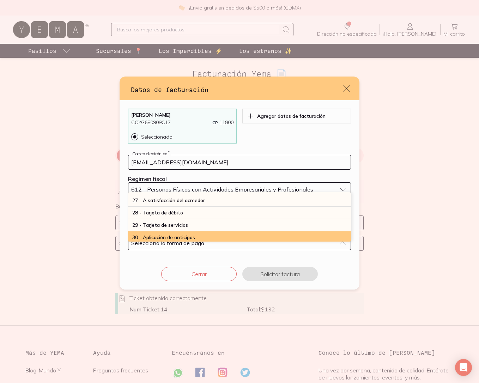
scroll to position [193, 0]
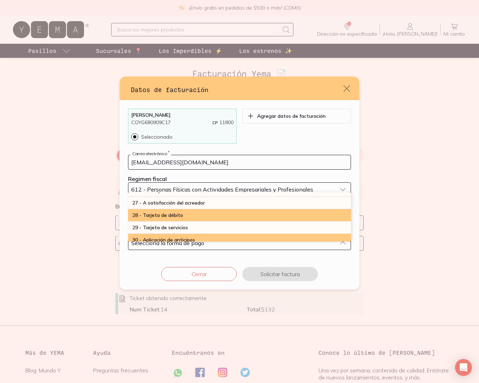
click at [170, 215] on span "28 - Tarjeta de débito" at bounding box center [157, 215] width 51 height 6
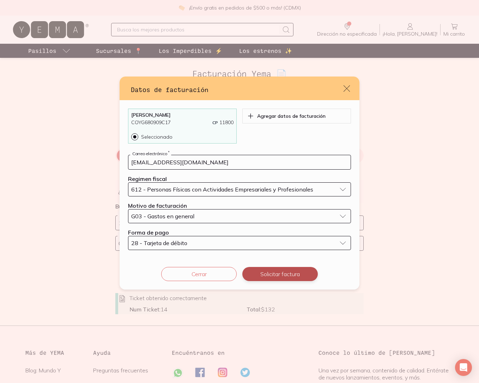
click at [286, 270] on button "Solicitar factura" at bounding box center [279, 274] width 75 height 14
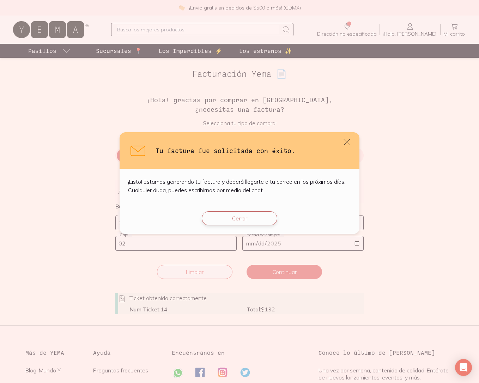
click at [252, 223] on button "Cerrar" at bounding box center [239, 218] width 75 height 14
